Goal: Information Seeking & Learning: Find specific page/section

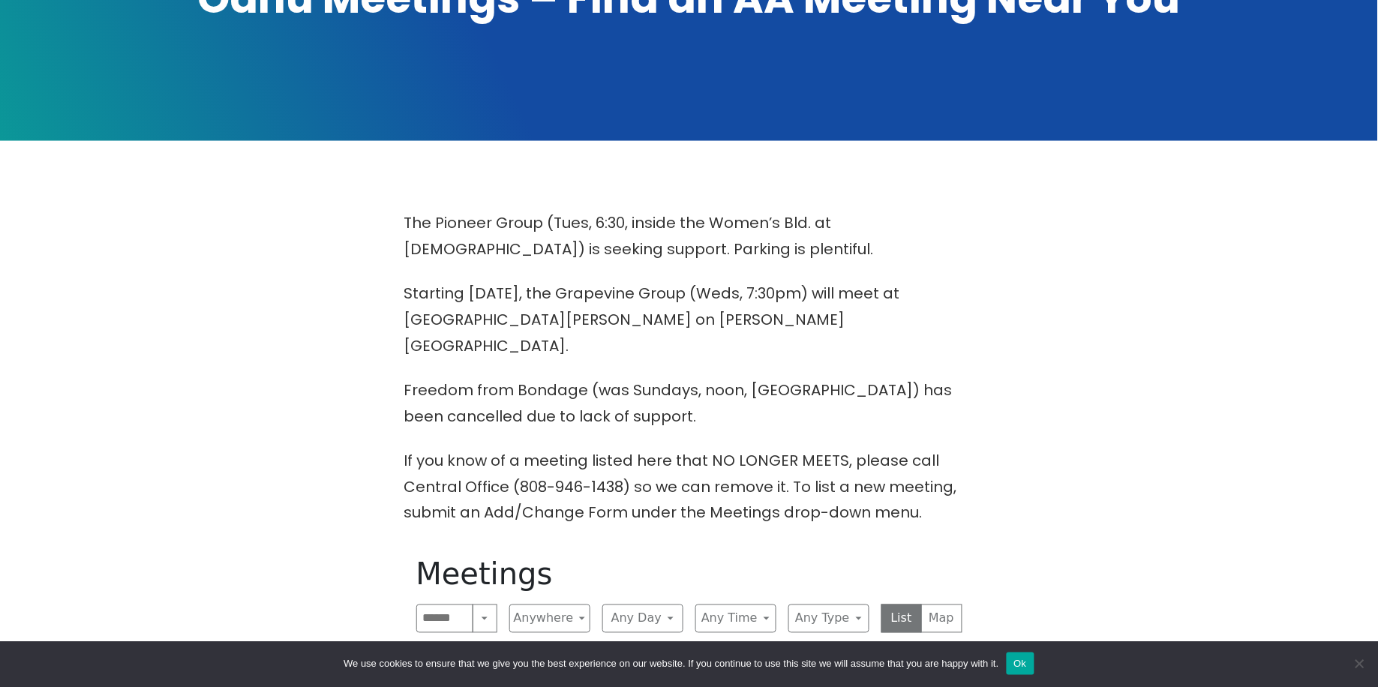
scroll to position [600, 0]
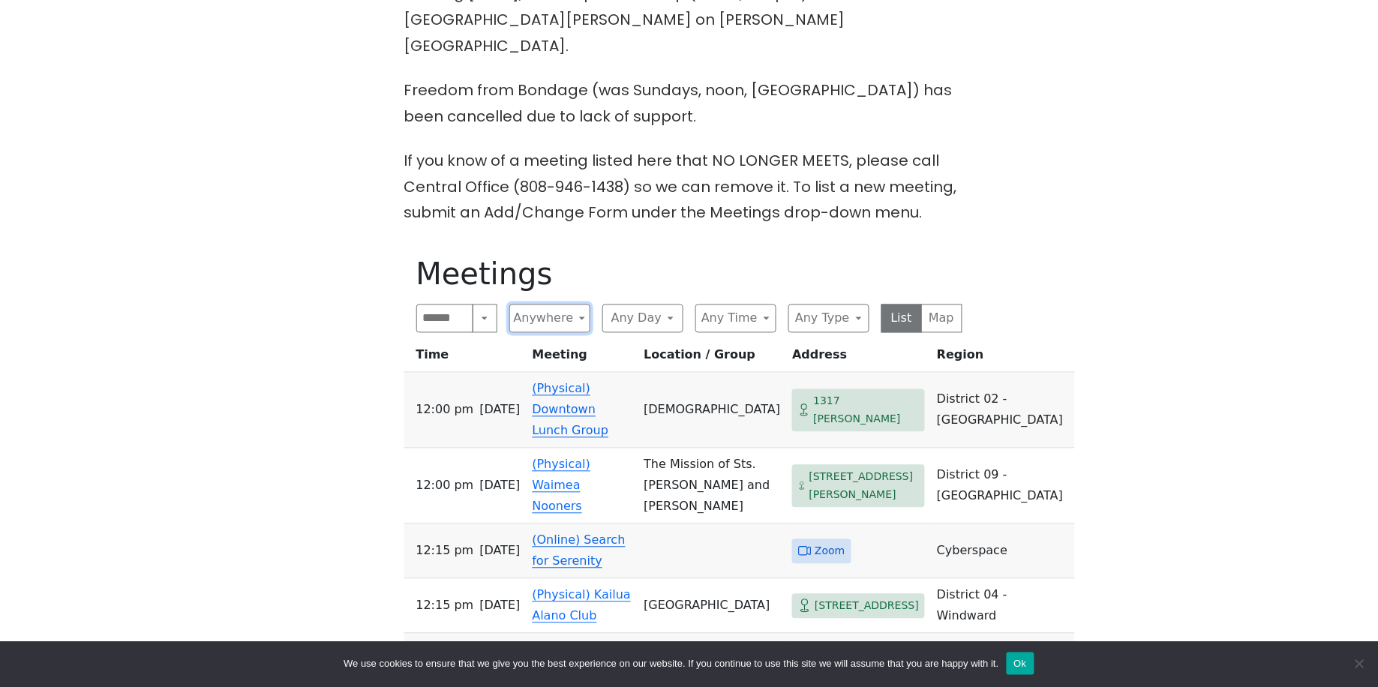
drag, startPoint x: 582, startPoint y: 284, endPoint x: 583, endPoint y: 276, distance: 7.5
click at [583, 305] on button "Anywhere" at bounding box center [550, 319] width 81 height 29
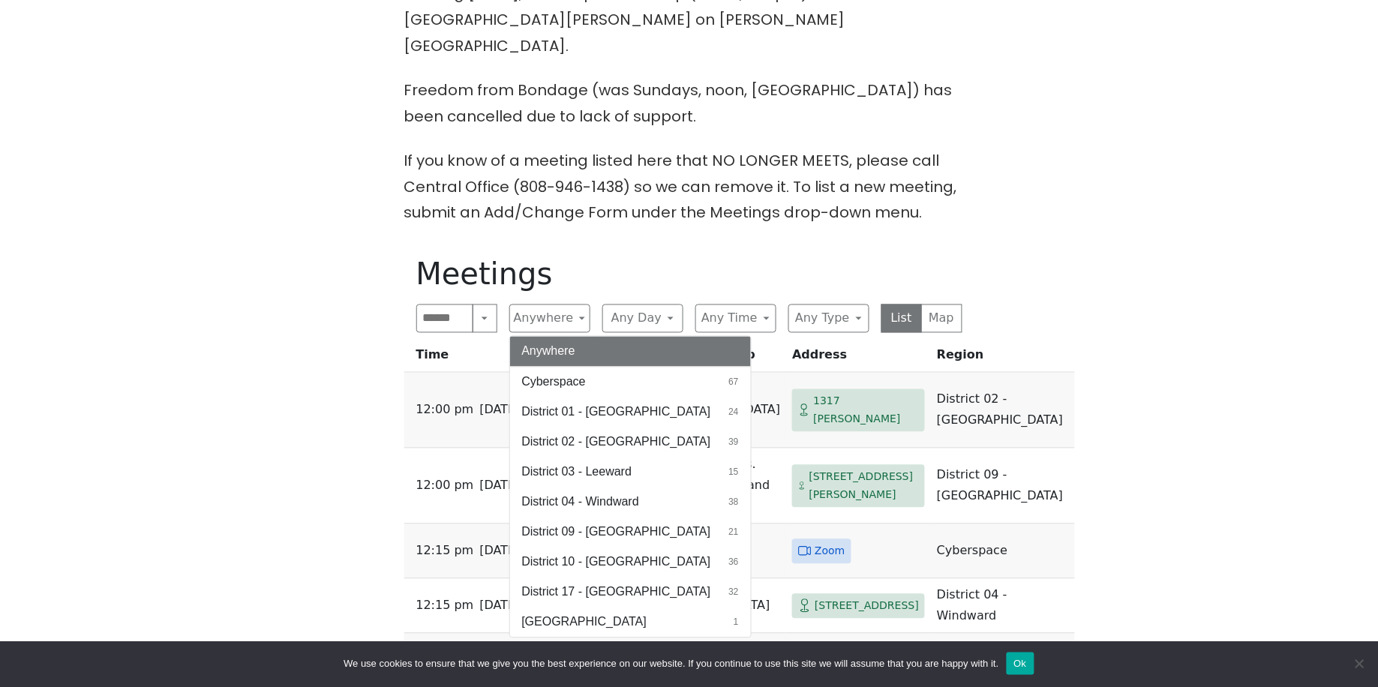
click at [559, 524] on span "District 09 - [GEOGRAPHIC_DATA]" at bounding box center [616, 533] width 189 height 18
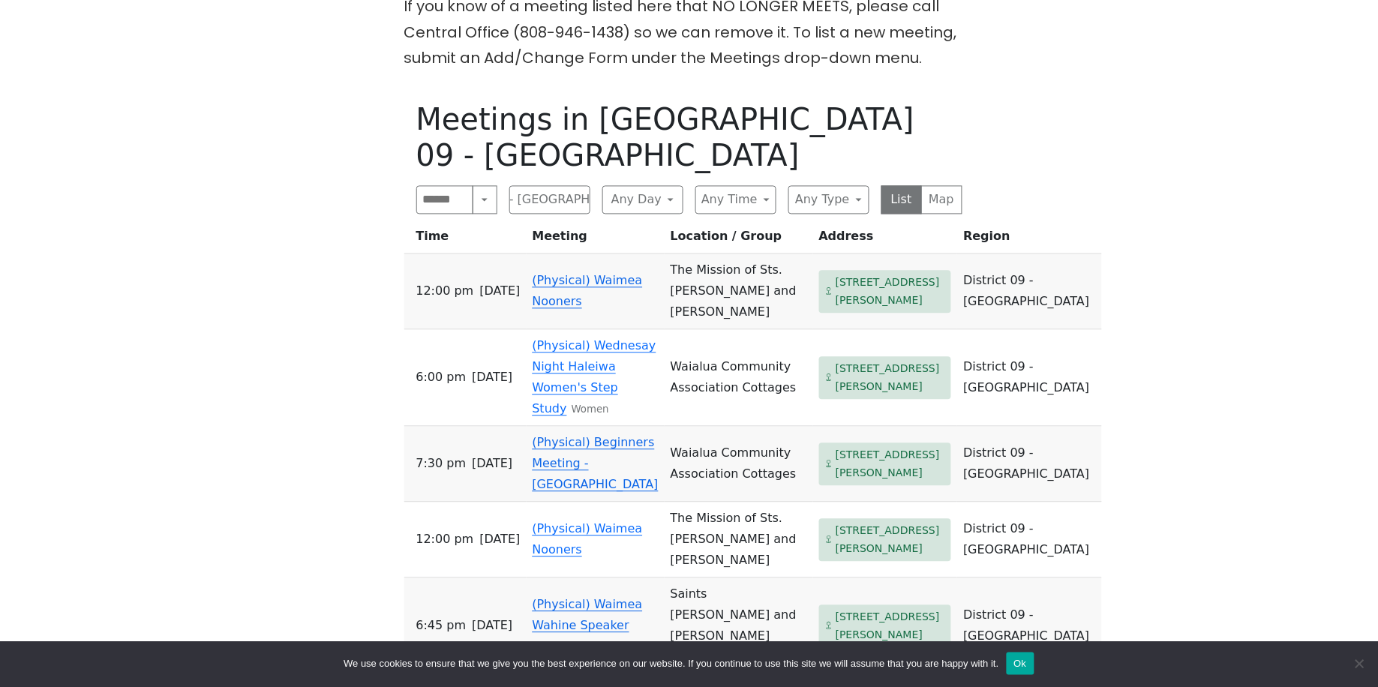
scroll to position [800, 0]
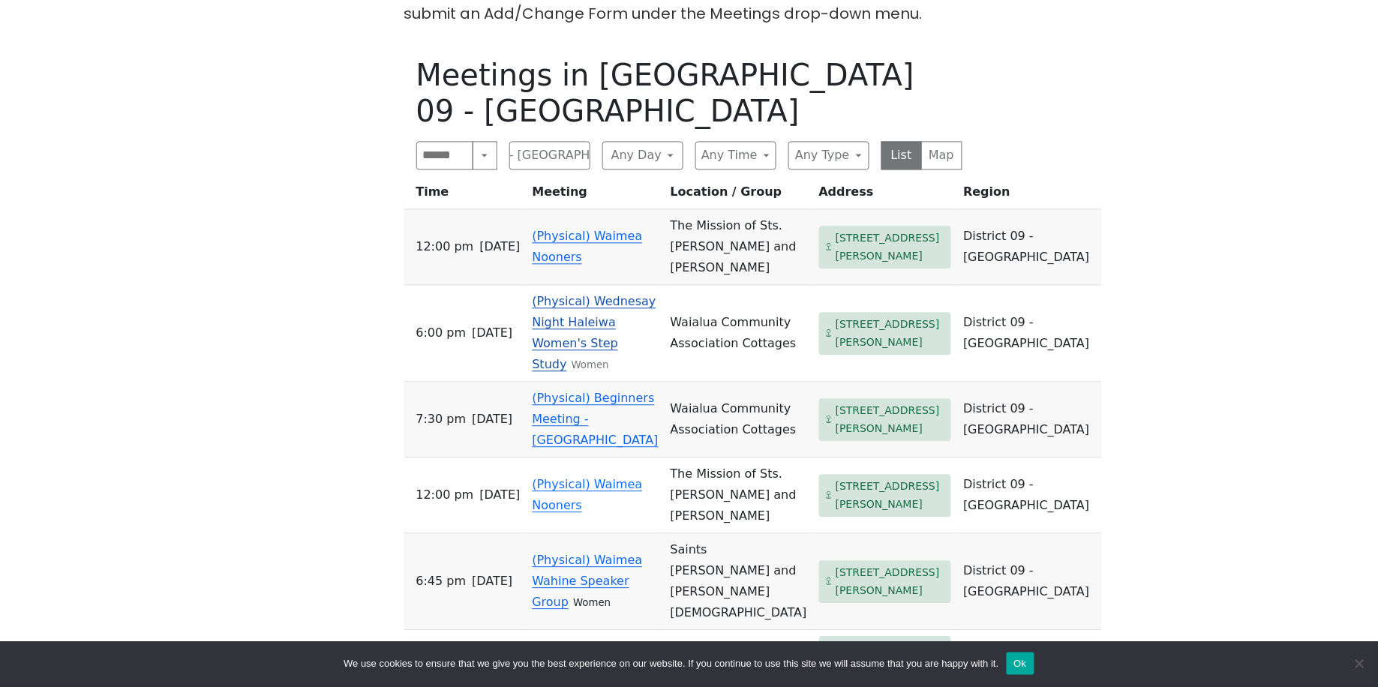
click at [578, 348] on td "(Physical) Wednesay Night Haleiwa Women's Step Study Women" at bounding box center [596, 333] width 138 height 97
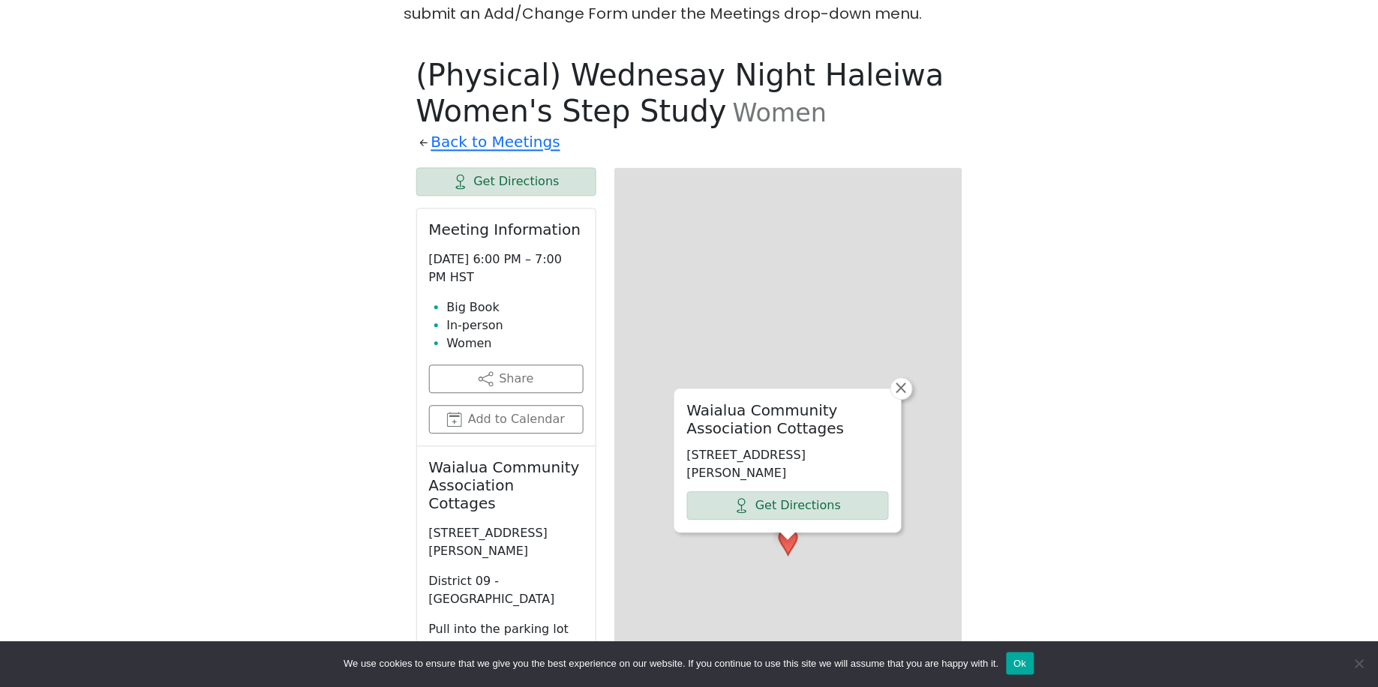
scroll to position [820, 0]
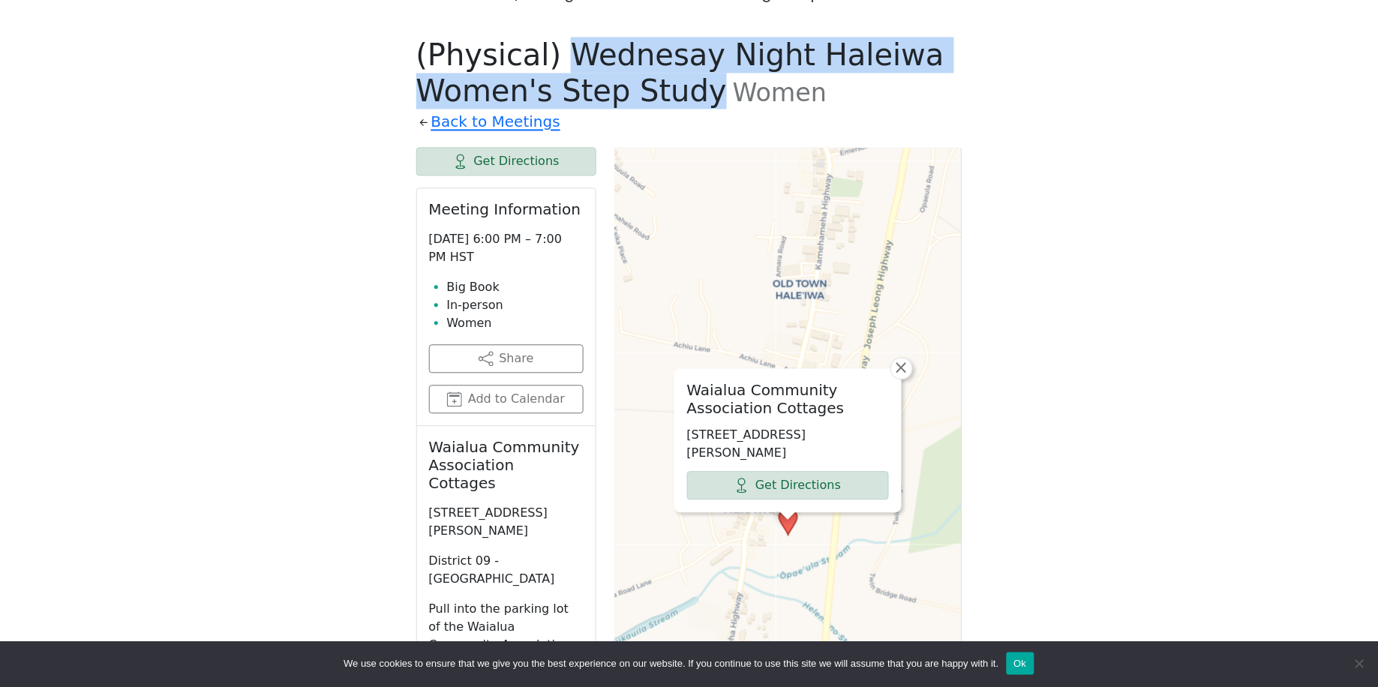
drag, startPoint x: 669, startPoint y: 69, endPoint x: 551, endPoint y: 37, distance: 122.9
click at [551, 38] on span "(Physical) Wednesay Night Haleiwa Women's Step Study" at bounding box center [680, 73] width 528 height 71
copy span "Wednesay Night Haleiwa Women's Step Study"
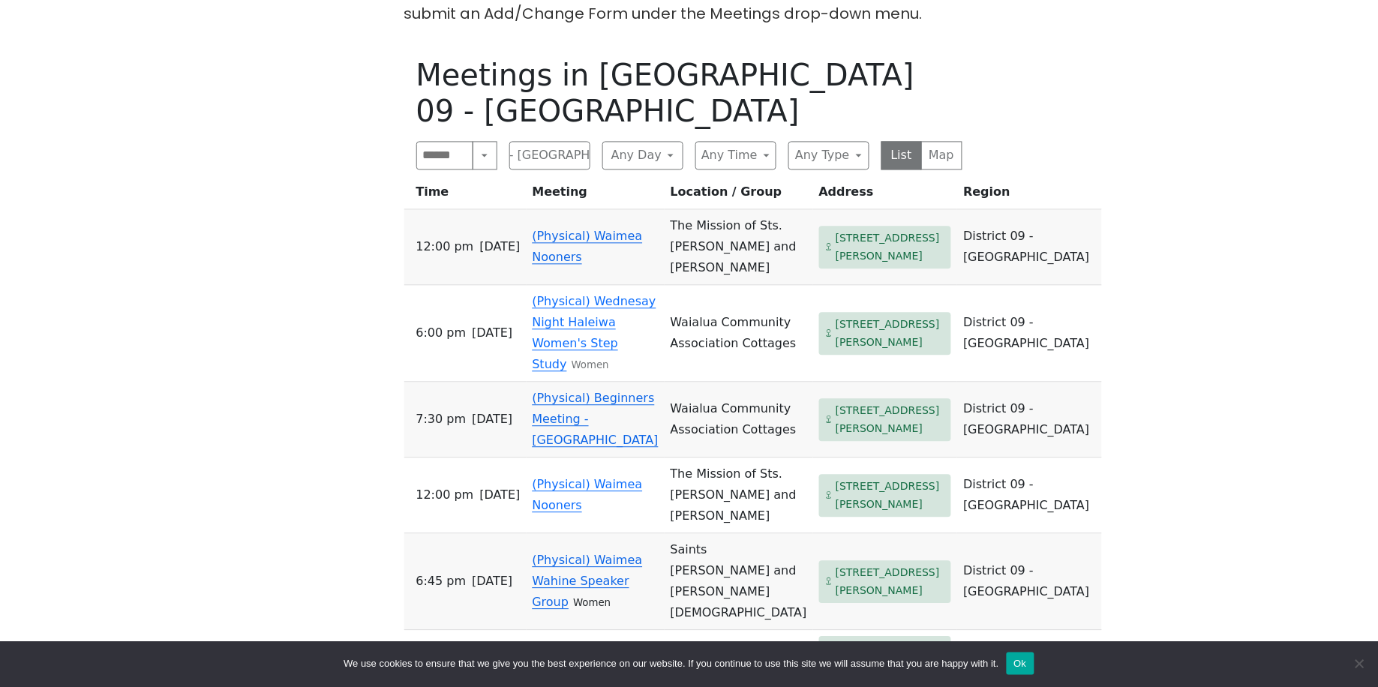
click at [621, 420] on link "(Physical) Beginners Meeting - [GEOGRAPHIC_DATA]" at bounding box center [596, 419] width 126 height 56
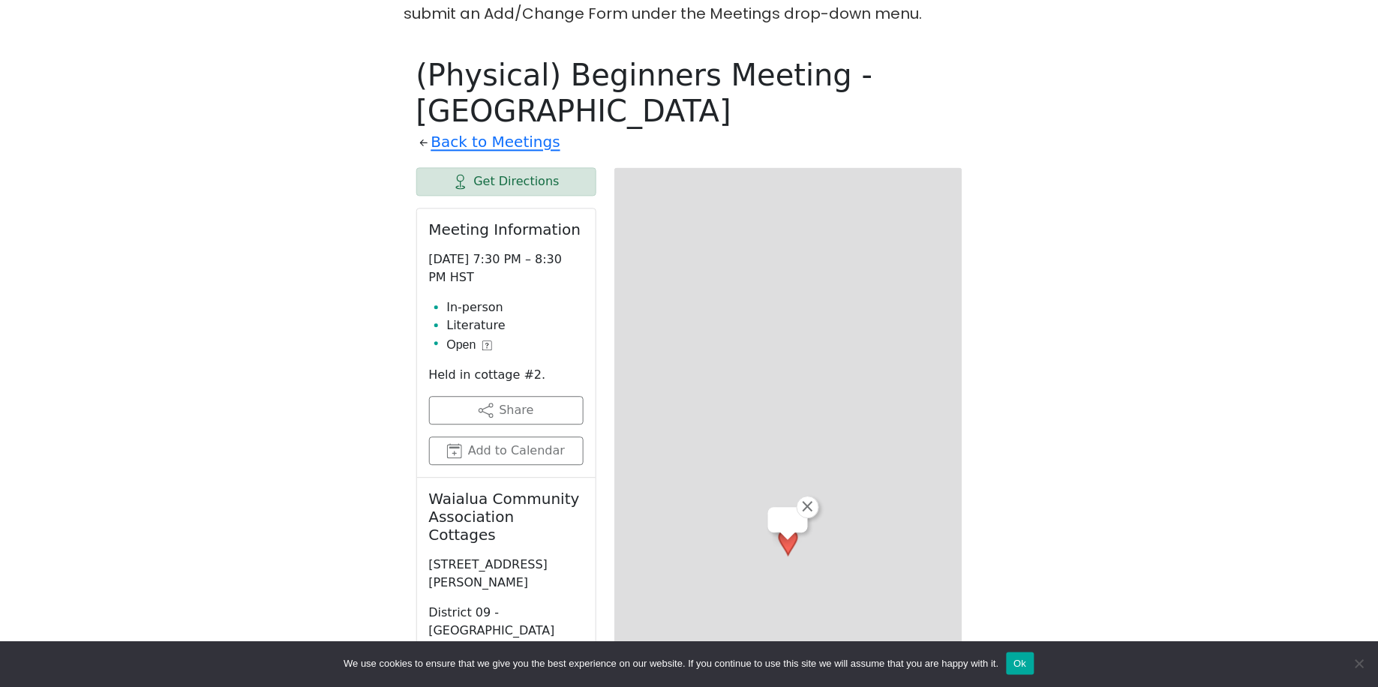
scroll to position [820, 0]
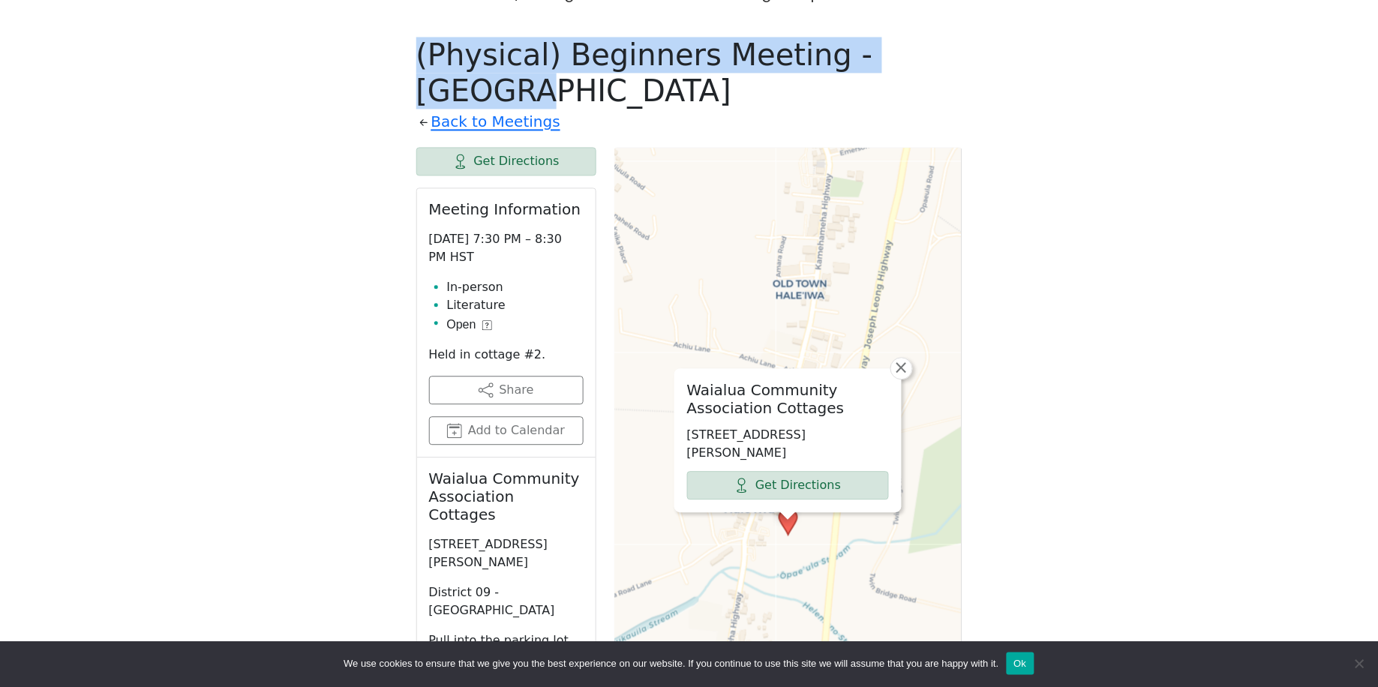
drag, startPoint x: 416, startPoint y: 35, endPoint x: 912, endPoint y: 37, distance: 496.0
click at [915, 37] on h1 "(Physical) Beginners Meeting - [GEOGRAPHIC_DATA]" at bounding box center [689, 73] width 546 height 72
copy h1 "(Physical) Beginners Meeting - [GEOGRAPHIC_DATA]"
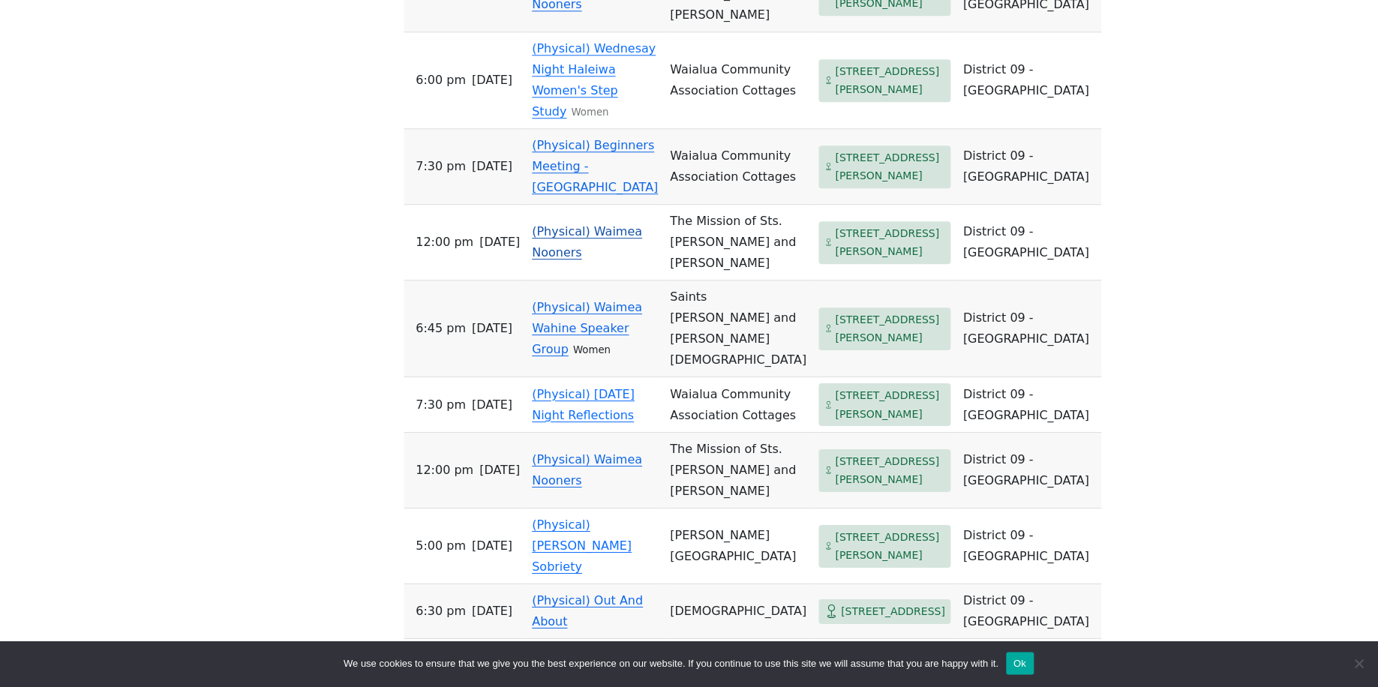
scroll to position [1100, 0]
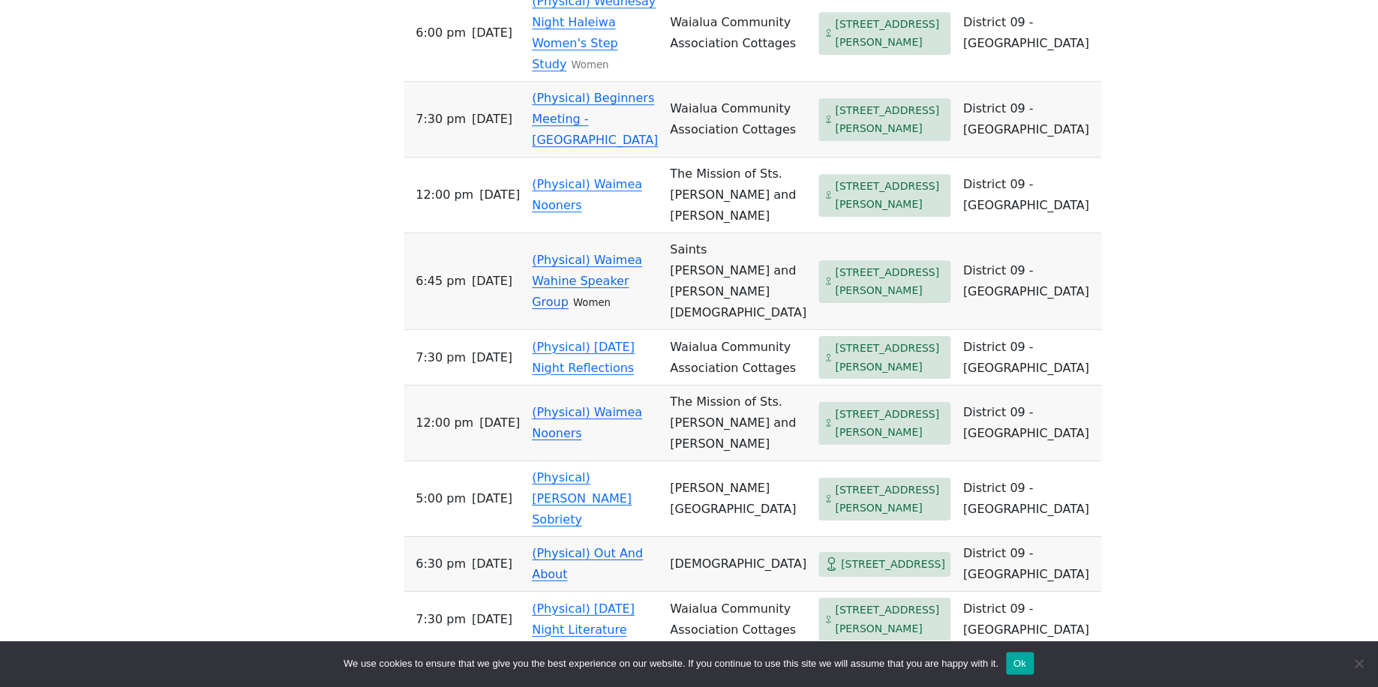
click at [568, 309] on link "(Physical) Waimea Wahine Speaker Group" at bounding box center [588, 281] width 110 height 56
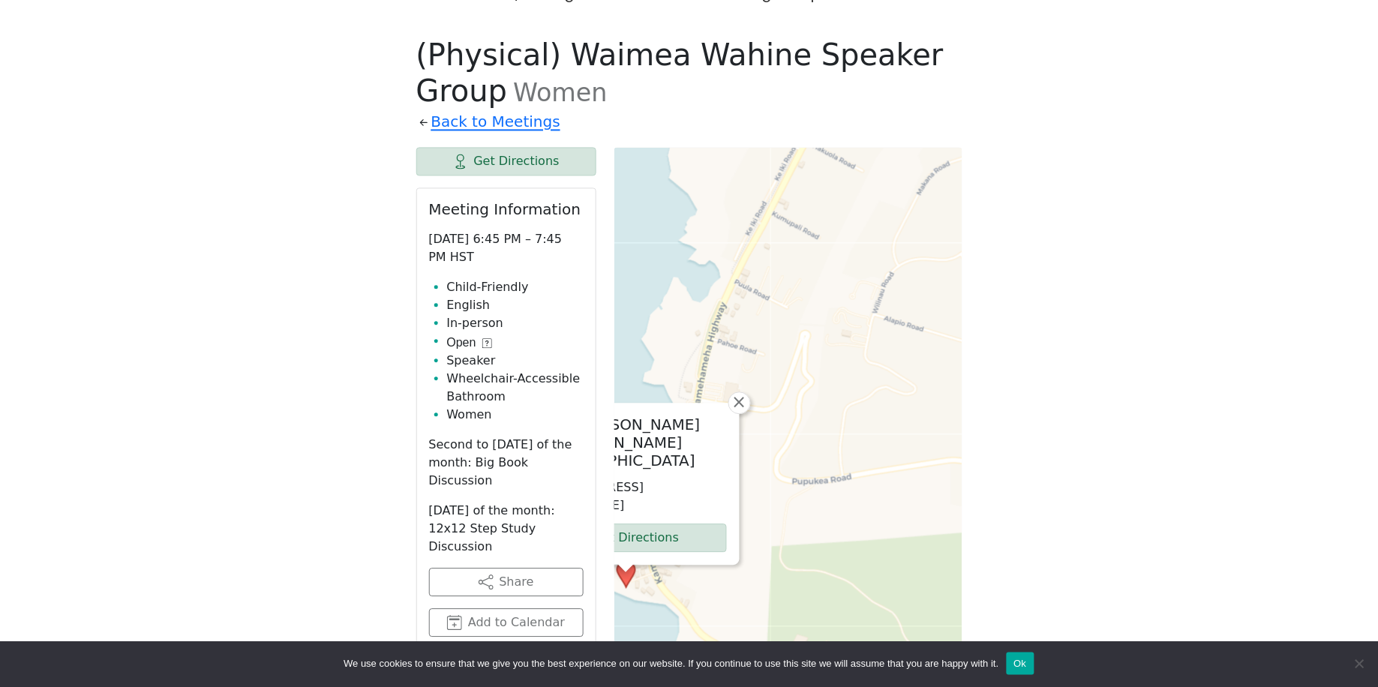
drag, startPoint x: 918, startPoint y: 492, endPoint x: 755, endPoint y: 540, distance: 170.7
click at [755, 543] on div "Saints [PERSON_NAME] and [PERSON_NAME][DEMOGRAPHIC_DATA] [STREET_ADDRESS][PERSO…" at bounding box center [789, 522] width 348 height 750
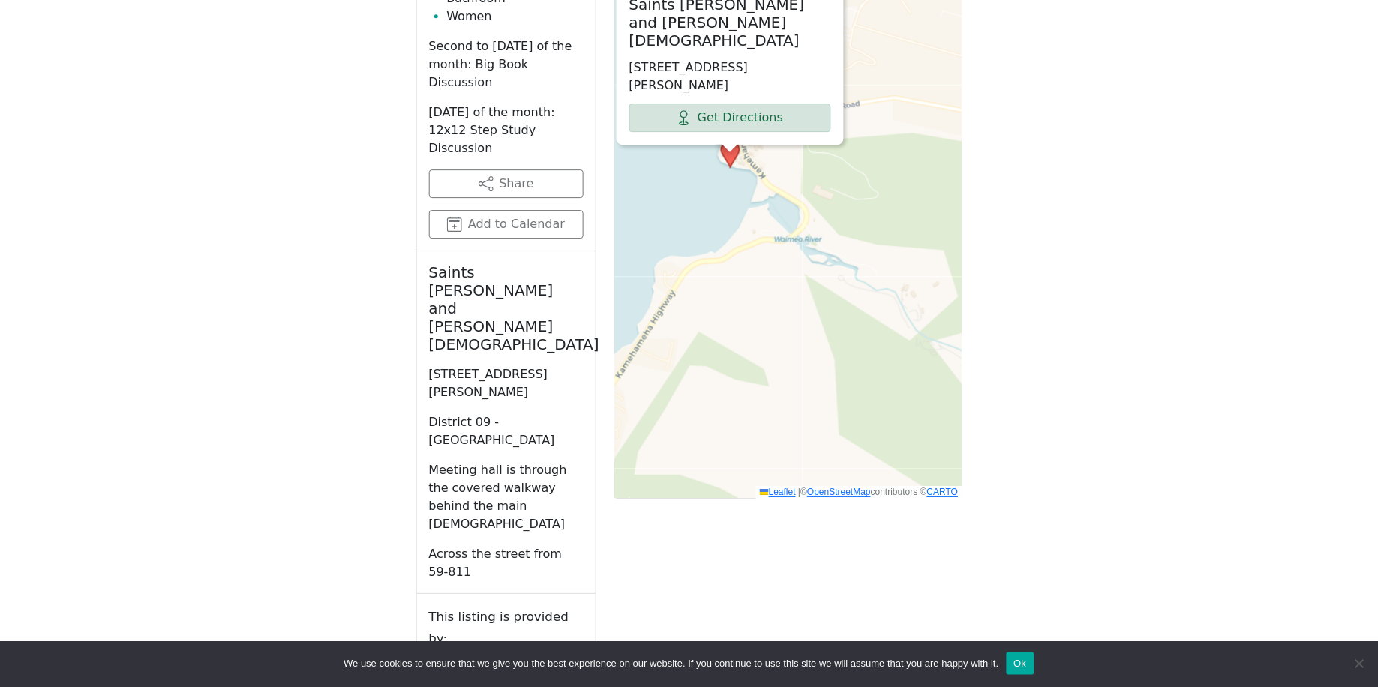
scroll to position [1220, 0]
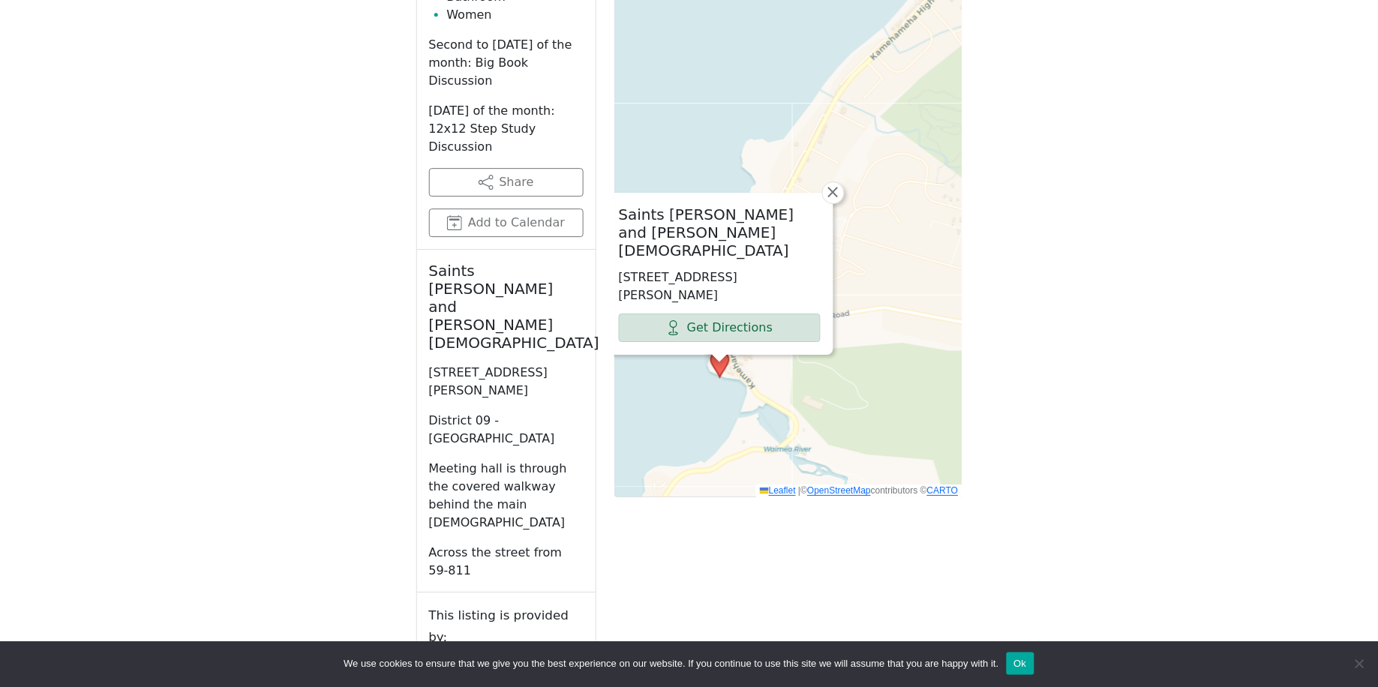
drag, startPoint x: 819, startPoint y: 281, endPoint x: 792, endPoint y: 552, distance: 271.5
click at [798, 558] on div "Get Directions Meeting Information [DATE] 6:45 PM – 7:45 PM HST Child-Friendly …" at bounding box center [689, 292] width 546 height 1091
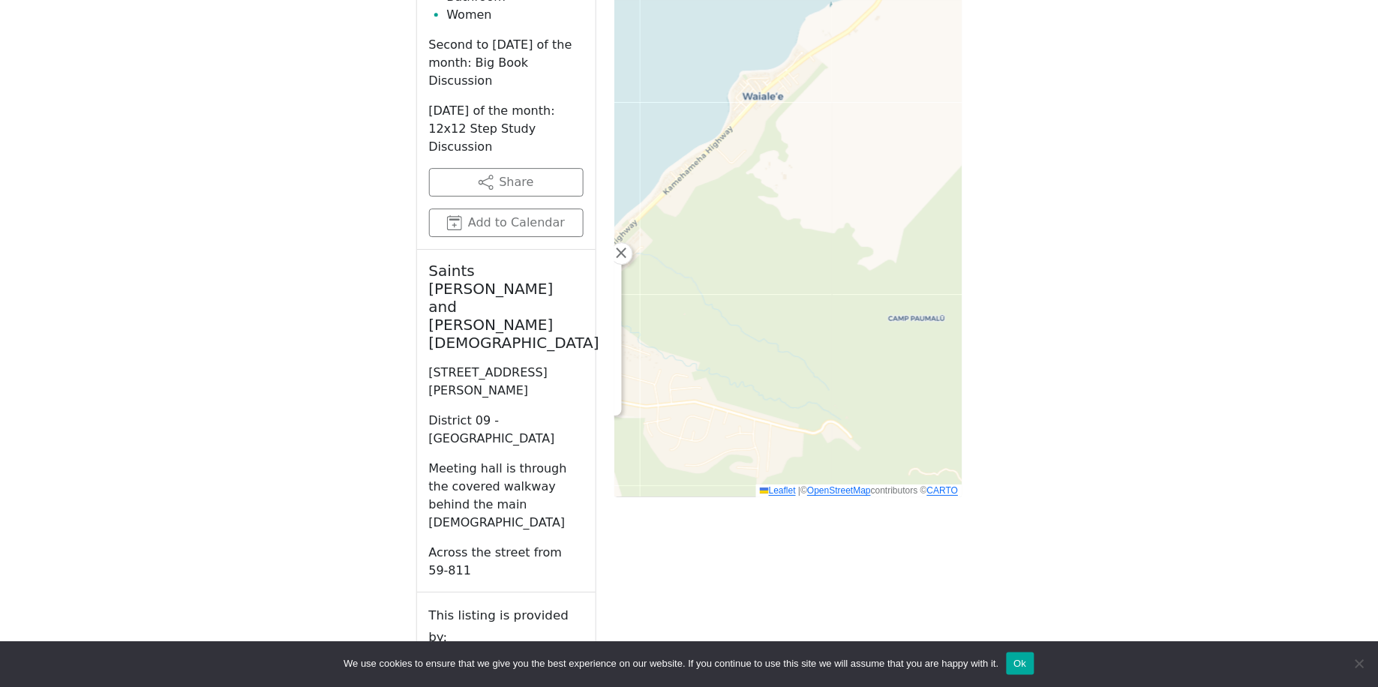
drag, startPoint x: 945, startPoint y: 308, endPoint x: 668, endPoint y: 333, distance: 278.0
click at [668, 333] on div "Saints [PERSON_NAME] and [PERSON_NAME][DEMOGRAPHIC_DATA] [STREET_ADDRESS][PERSO…" at bounding box center [789, 122] width 348 height 750
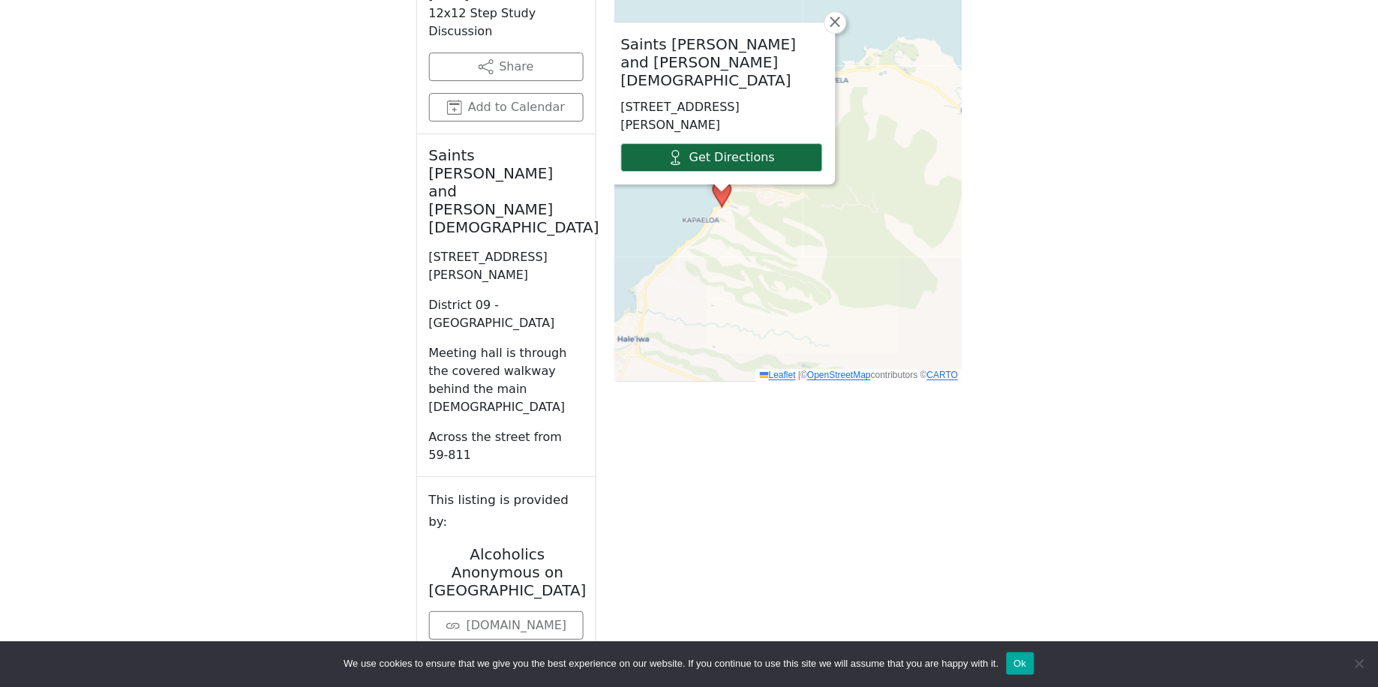
scroll to position [1421, 0]
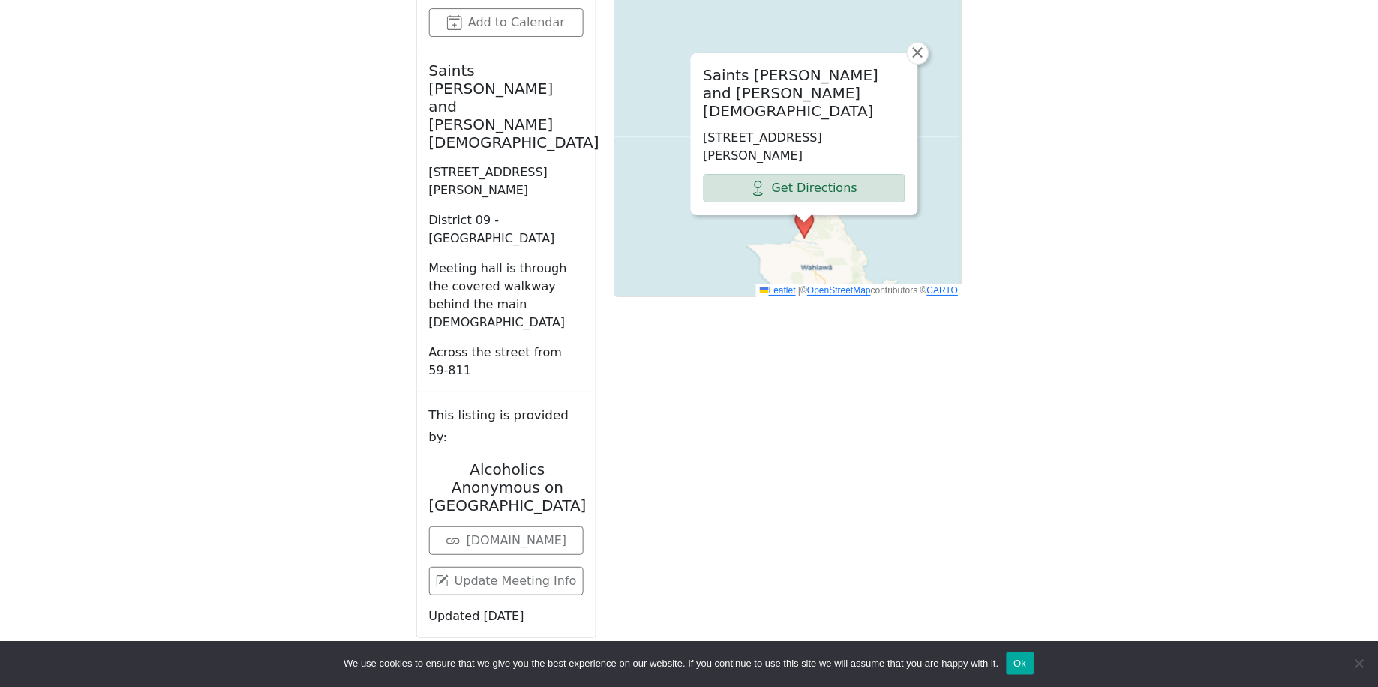
drag, startPoint x: 831, startPoint y: 199, endPoint x: 818, endPoint y: 217, distance: 22.1
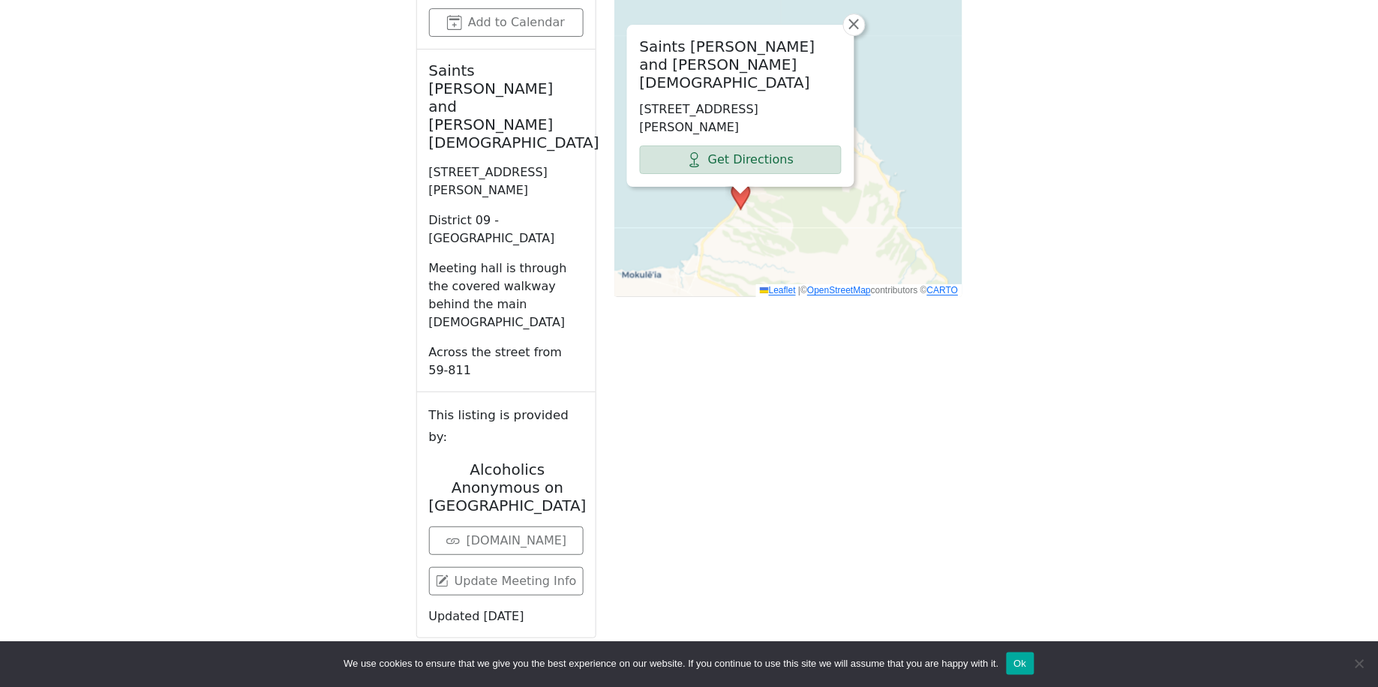
drag, startPoint x: 771, startPoint y: 179, endPoint x: 873, endPoint y: 231, distance: 114.8
click at [855, 15] on span "×" at bounding box center [854, 24] width 15 height 18
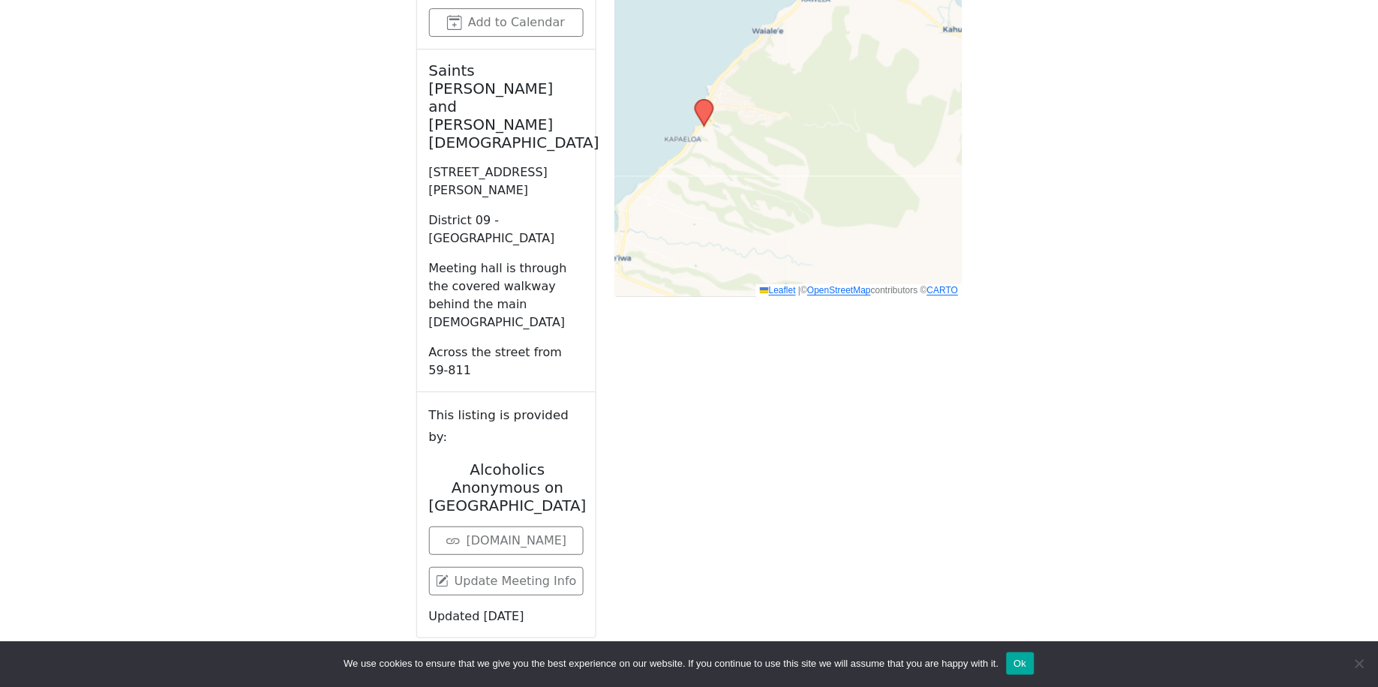
drag, startPoint x: 841, startPoint y: 203, endPoint x: 891, endPoint y: 77, distance: 135.7
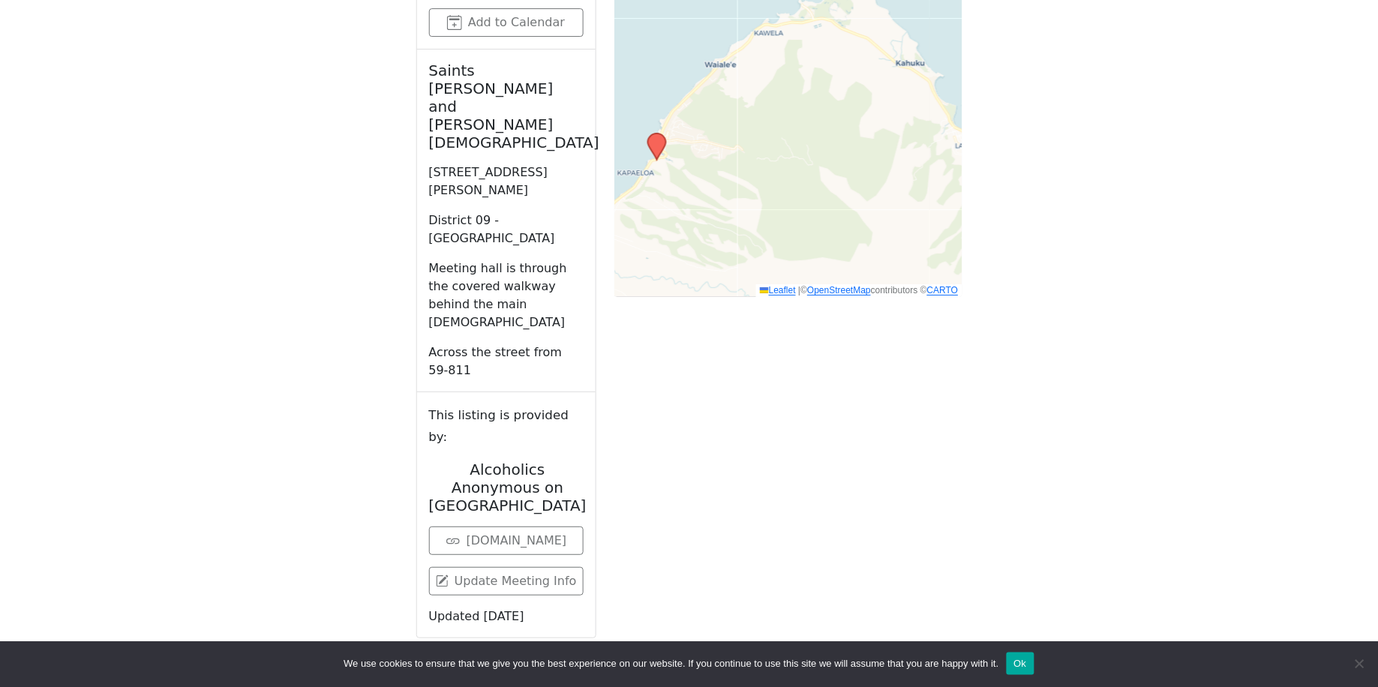
drag, startPoint x: 810, startPoint y: 76, endPoint x: 801, endPoint y: 95, distance: 21.1
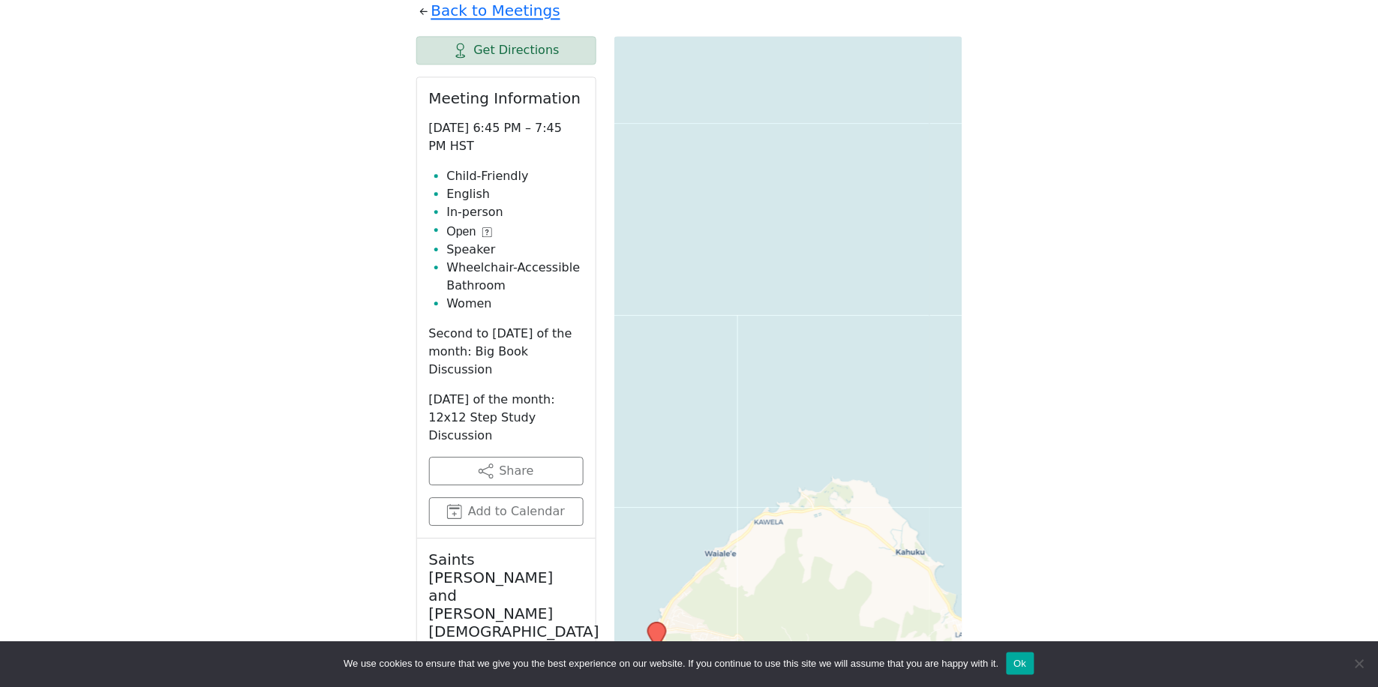
scroll to position [820, 0]
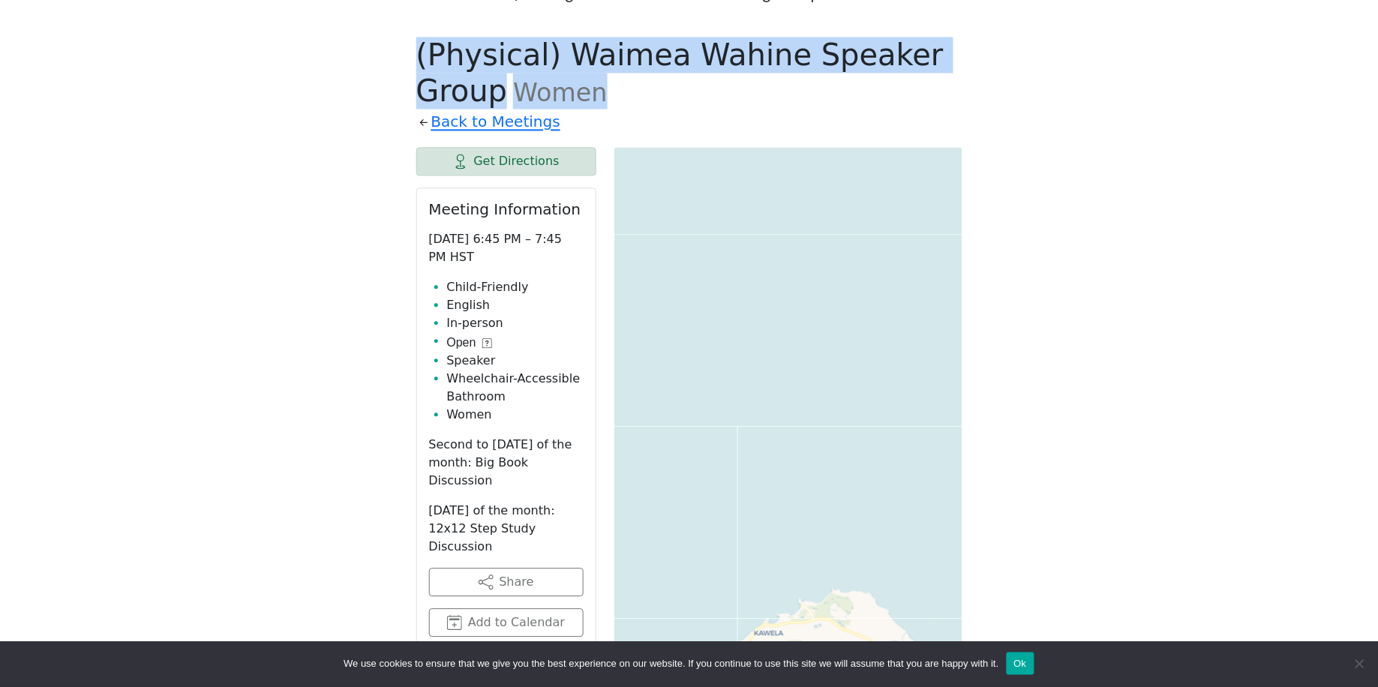
drag, startPoint x: 419, startPoint y: 27, endPoint x: 602, endPoint y: 82, distance: 191.1
click at [607, 82] on h1 "(Physical) Waimea Wahine Speaker Group Women" at bounding box center [689, 73] width 546 height 72
copy h1 "(Physical) Waimea Wahine Speaker Group Women"
